Goal: Task Accomplishment & Management: Manage account settings

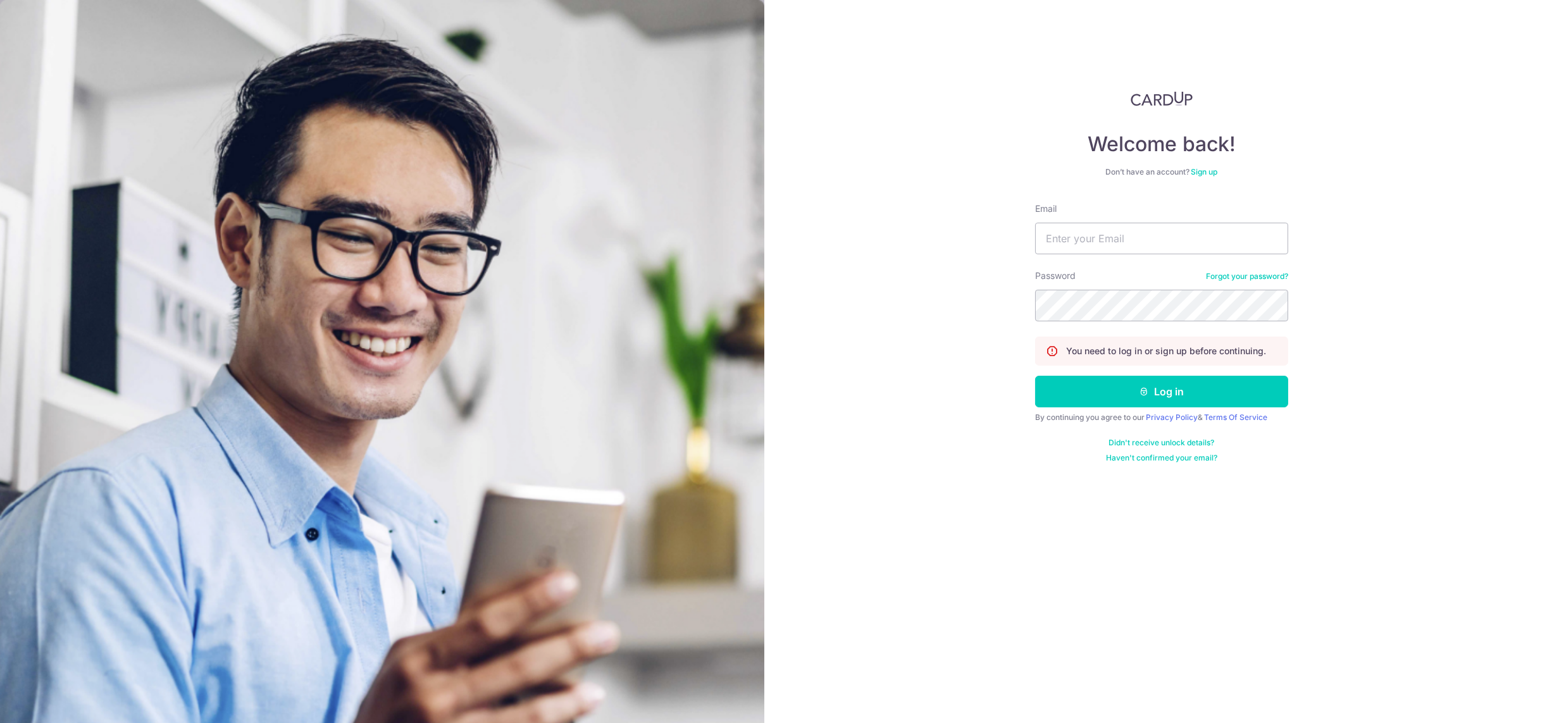
type input "[DEMOGRAPHIC_DATA][EMAIL_ADDRESS][DOMAIN_NAME]"
click at [1035, 376] on button "Log in" at bounding box center [1161, 392] width 253 height 32
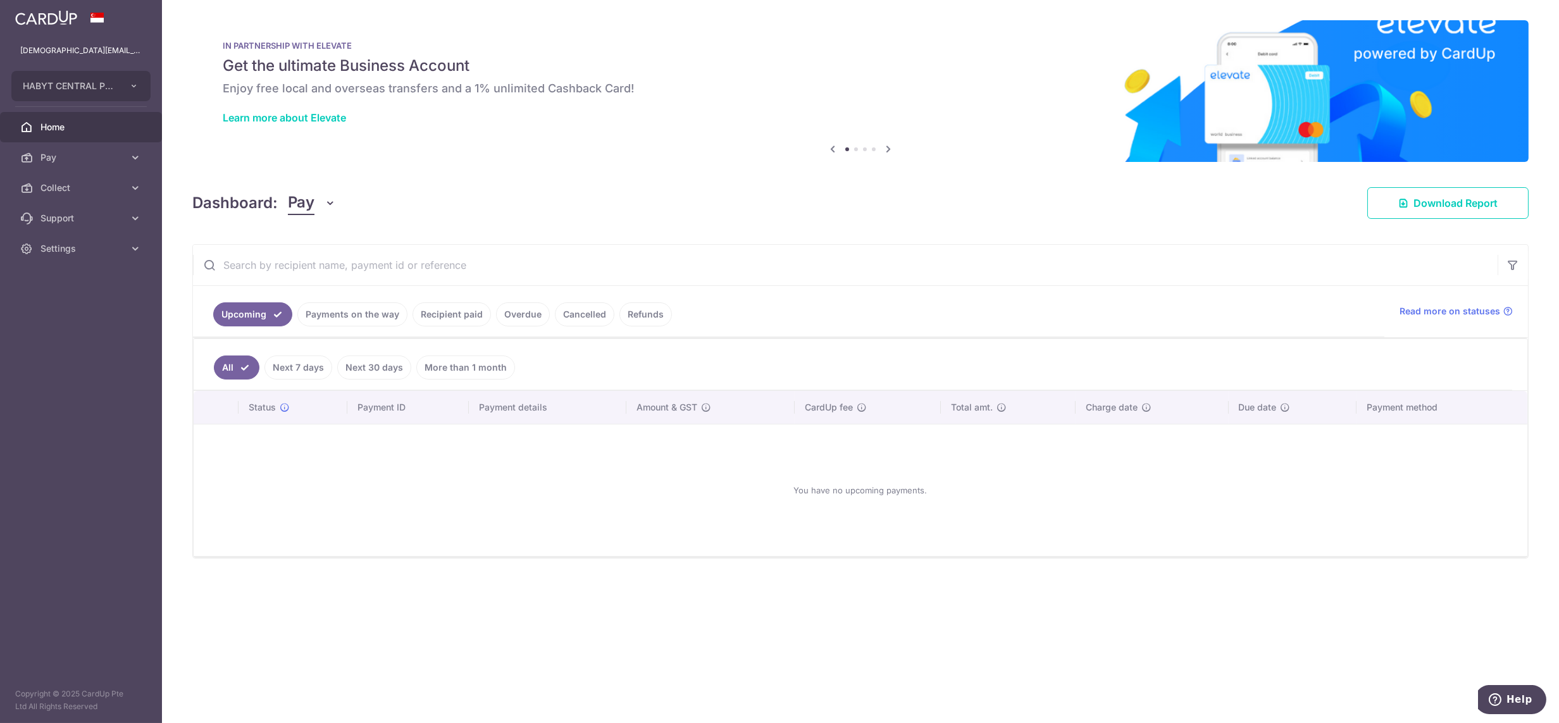
click at [909, 231] on div "× Pause Schedule Pause all future payments in this series Pause just this one p…" at bounding box center [860, 361] width 1397 height 723
click at [67, 192] on span "Collect" at bounding box center [81, 188] width 83 height 13
click at [72, 221] on span "Dashboard" at bounding box center [81, 218] width 83 height 13
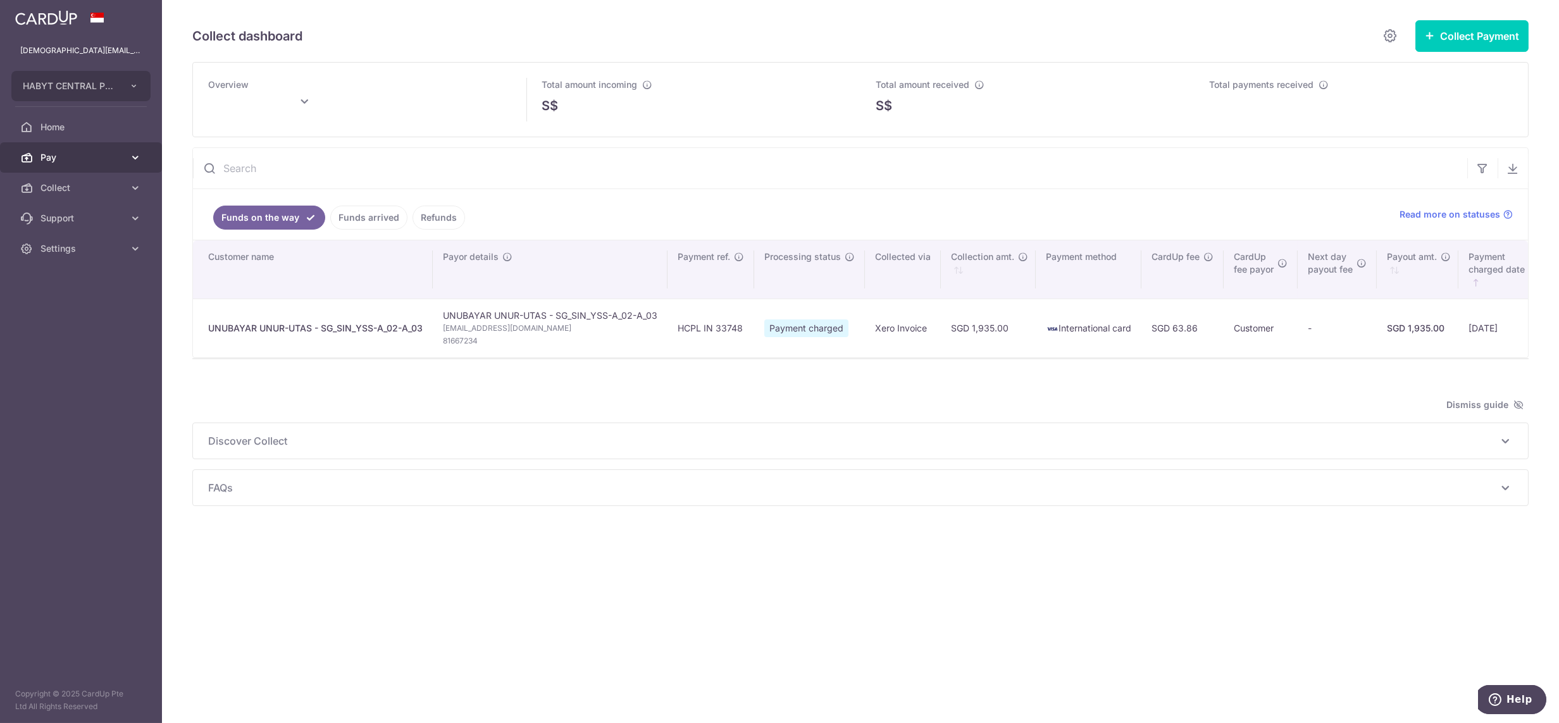
type input "[DATE]"
